Goal: Information Seeking & Learning: Learn about a topic

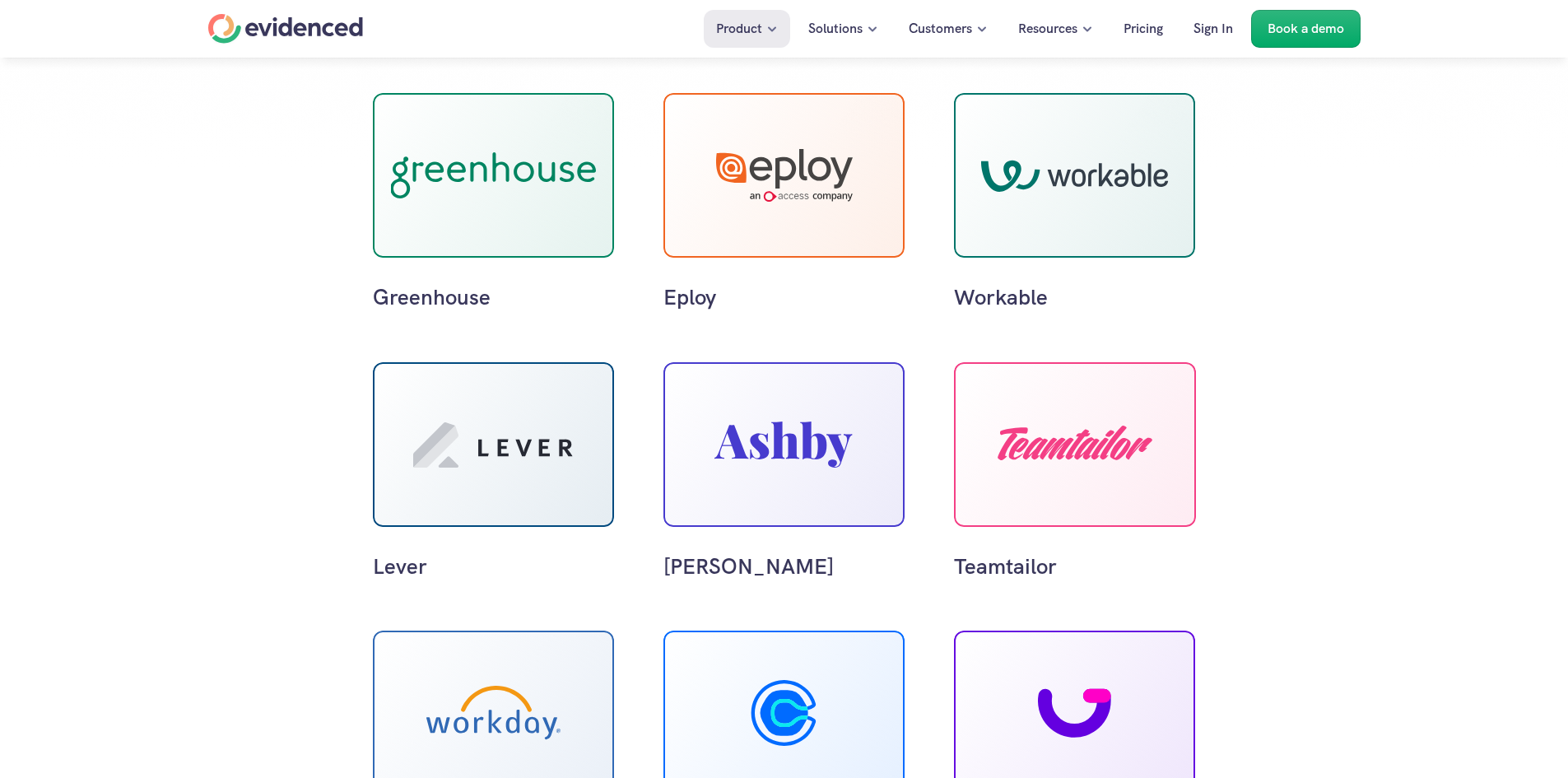
scroll to position [395, 0]
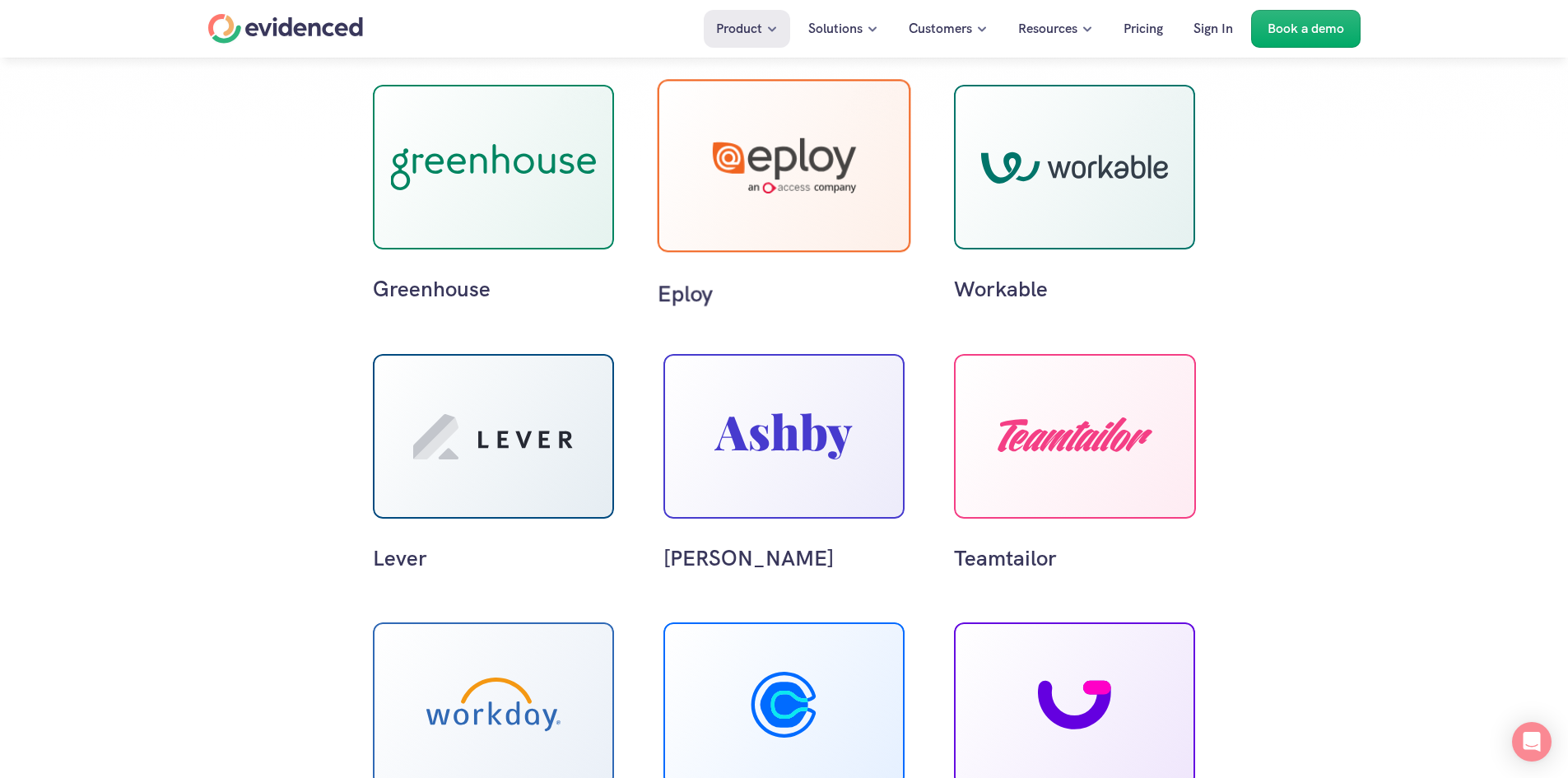
click at [761, 205] on div at bounding box center [784, 166] width 254 height 173
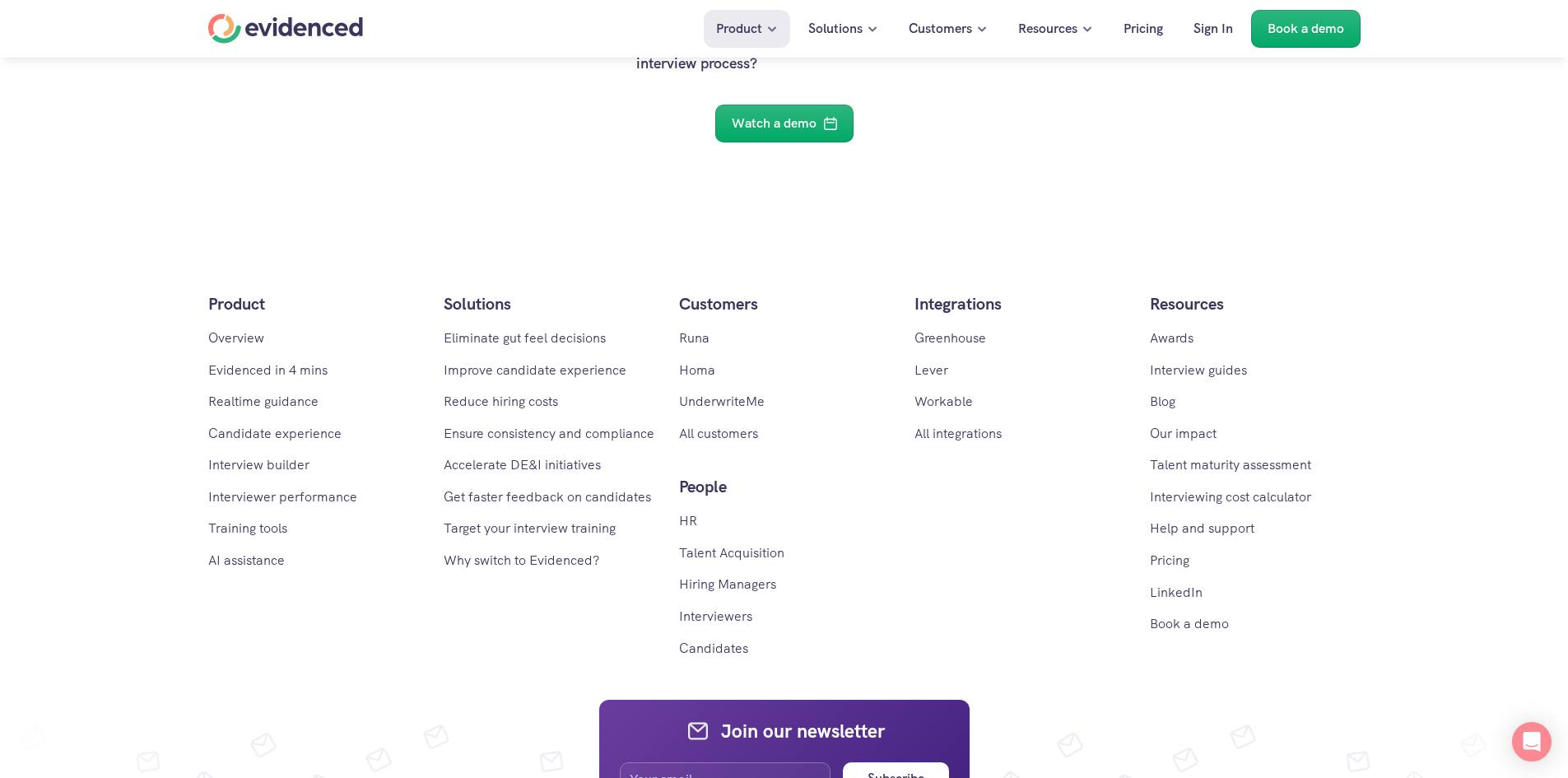
scroll to position [5511, 0]
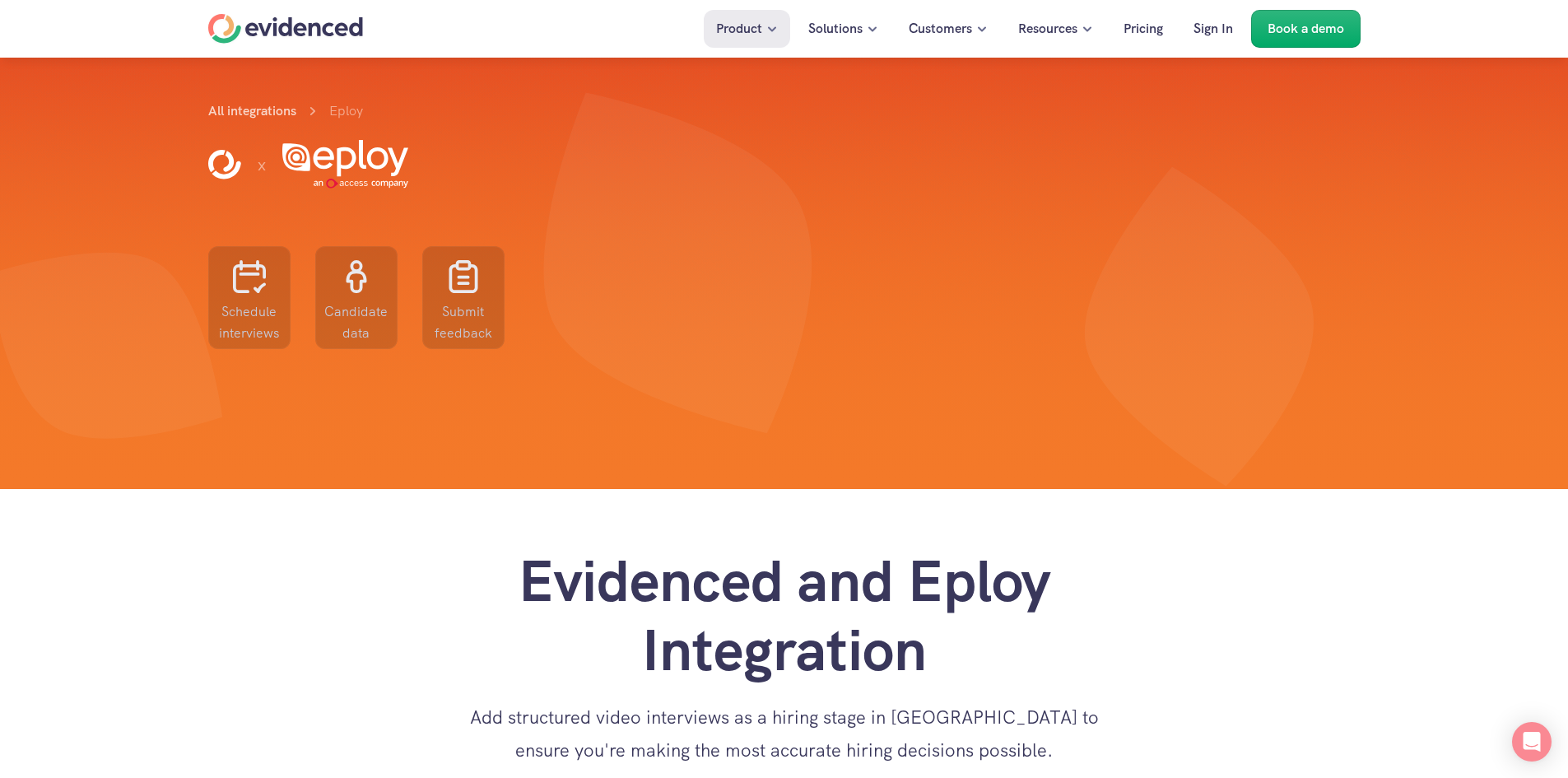
scroll to position [5511, 0]
